Goal: Task Accomplishment & Management: Use online tool/utility

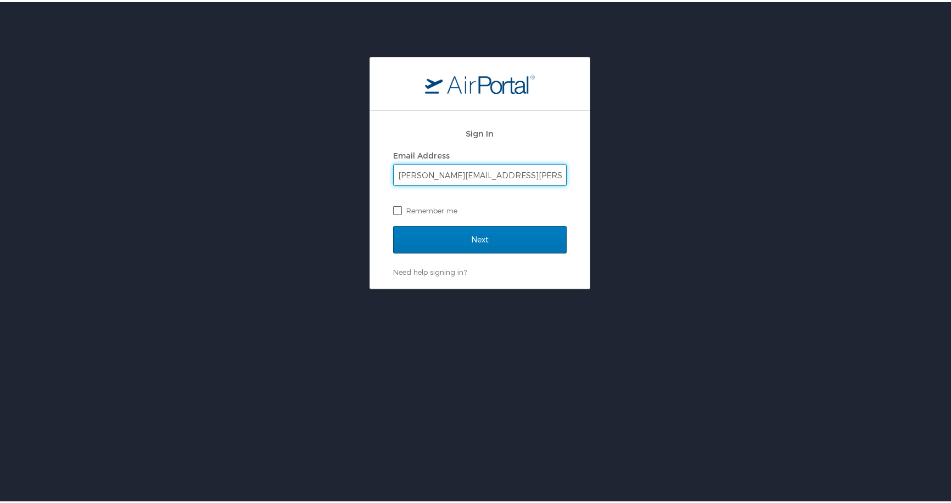
type input "[PERSON_NAME][EMAIL_ADDRESS][PERSON_NAME][DOMAIN_NAME]"
click at [414, 223] on div "Sign In Email Address [PERSON_NAME][EMAIL_ADDRESS][PERSON_NAME][DOMAIN_NAME] Re…" at bounding box center [479, 172] width 173 height 105
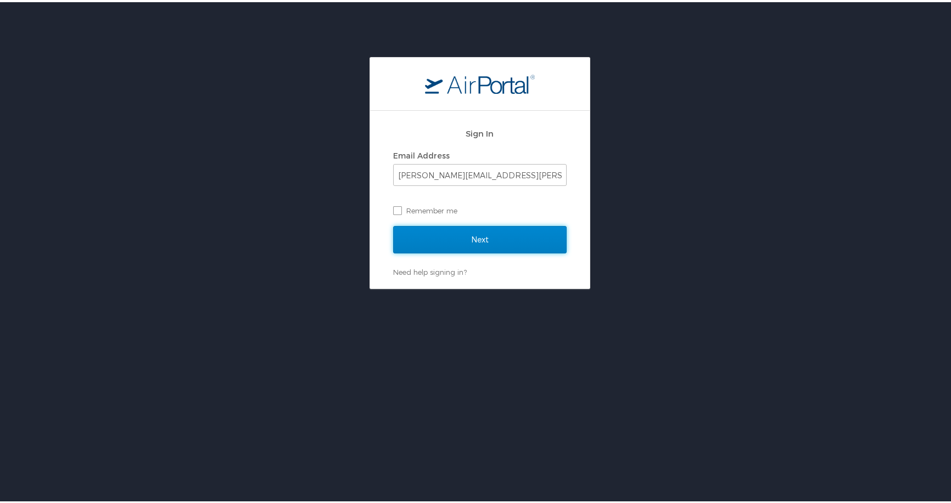
click at [420, 235] on input "Next" at bounding box center [479, 237] width 173 height 27
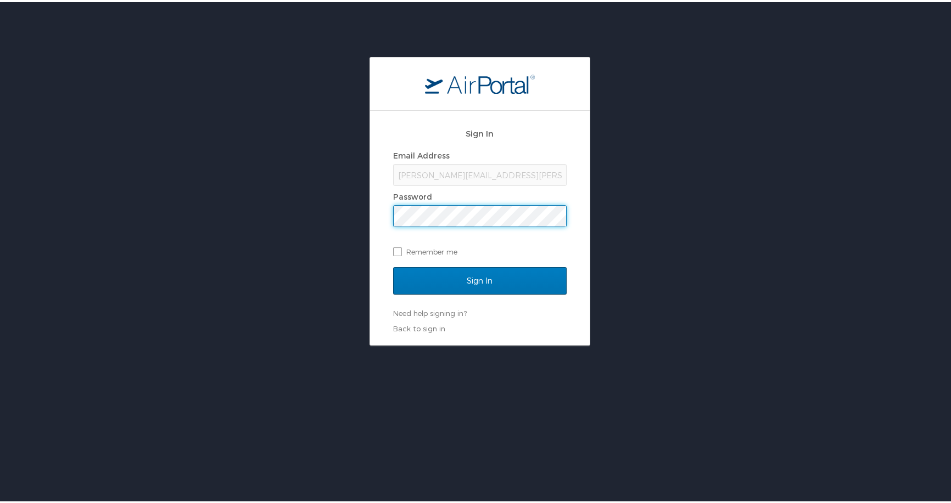
click at [393, 265] on input "Sign In" at bounding box center [479, 278] width 173 height 27
